Goal: Transaction & Acquisition: Purchase product/service

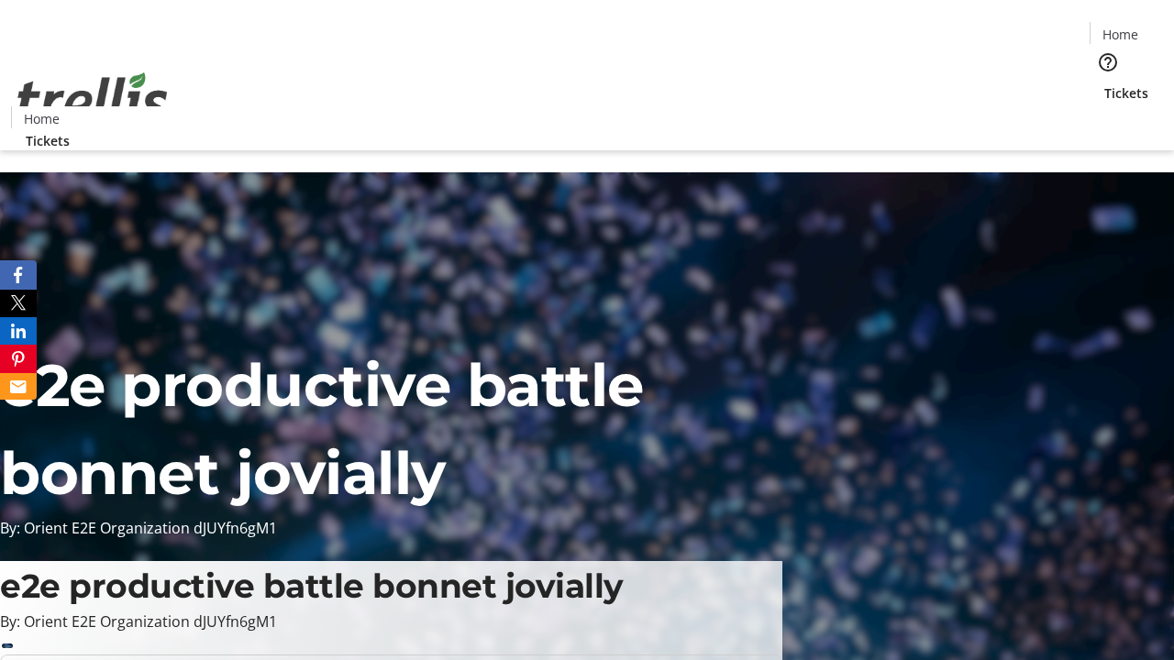
click at [1104, 83] on span "Tickets" at bounding box center [1126, 92] width 44 height 19
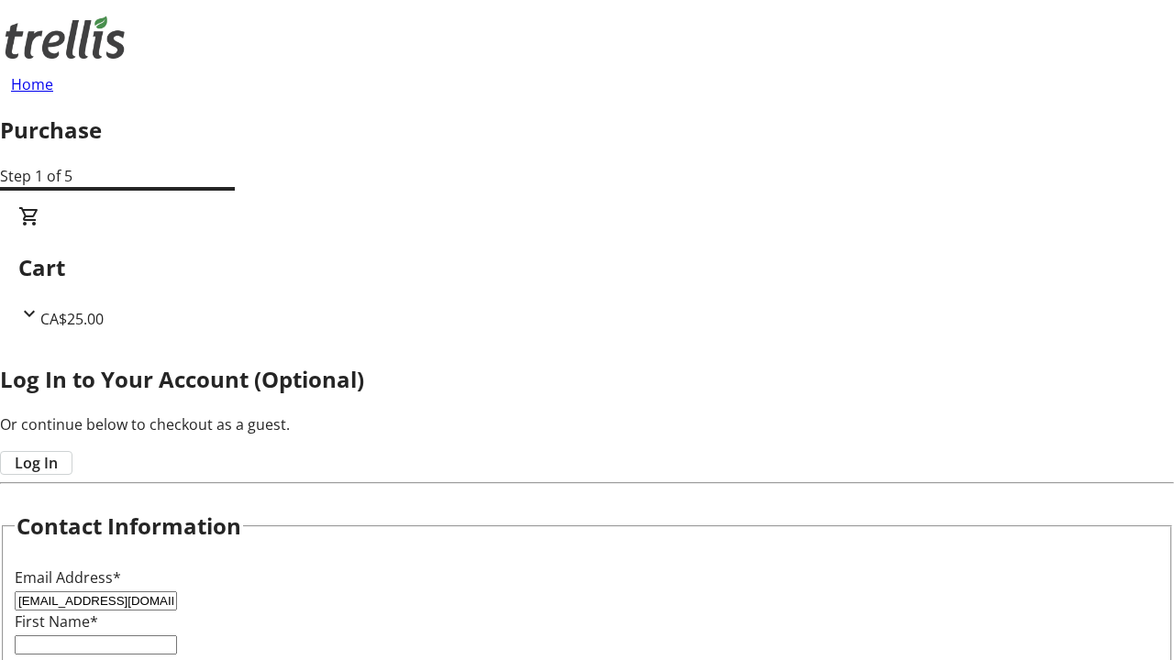
type input "[EMAIL_ADDRESS][DOMAIN_NAME]"
type input "Viviane"
type input "[PERSON_NAME]"
